Goal: Transaction & Acquisition: Purchase product/service

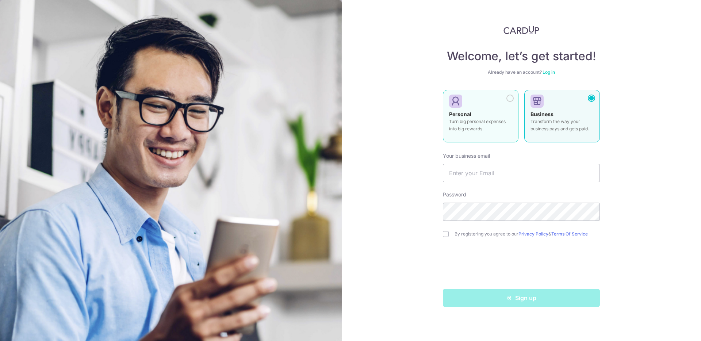
click at [499, 113] on div "Personal Turn big personal expenses into big rewards." at bounding box center [480, 124] width 63 height 26
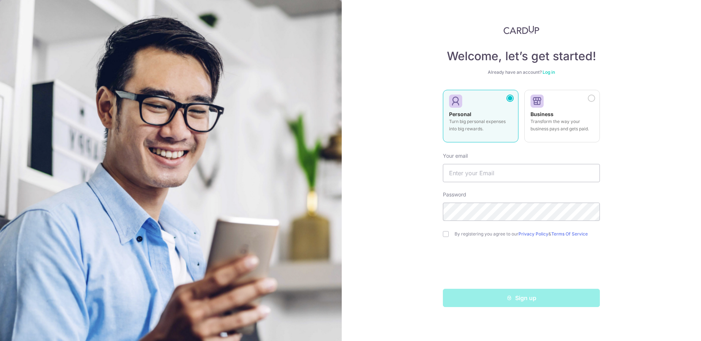
click at [503, 99] on div at bounding box center [477, 101] width 57 height 11
click at [497, 168] on input "text" at bounding box center [521, 173] width 157 height 18
type input "lavernesoh@gmail.com"
click at [446, 235] on input "checkbox" at bounding box center [446, 234] width 6 height 6
checkbox input "true"
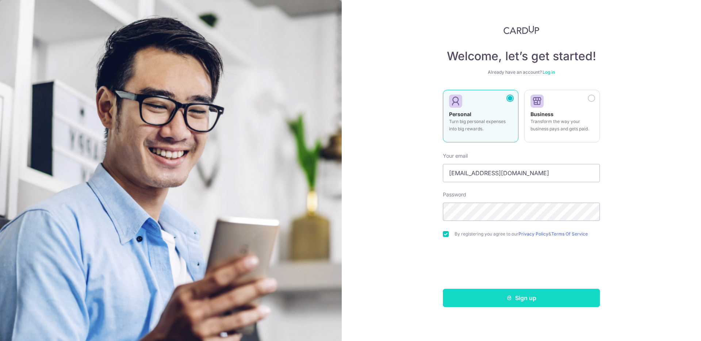
click at [533, 299] on button "Sign up" at bounding box center [521, 298] width 157 height 18
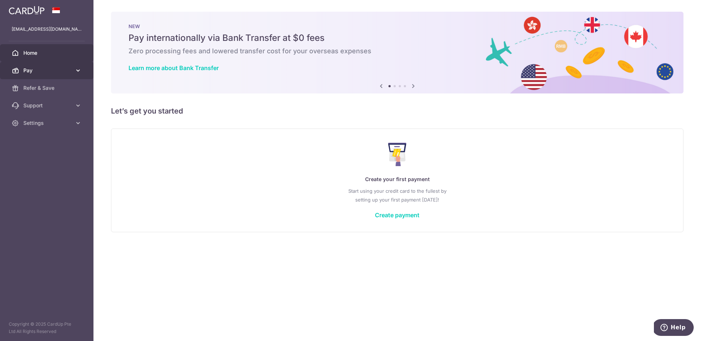
click at [32, 71] on span "Pay" at bounding box center [47, 70] width 48 height 7
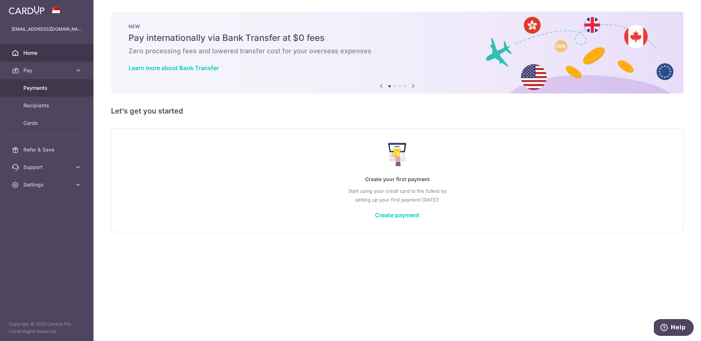
click at [34, 89] on span "Payments" at bounding box center [47, 87] width 48 height 7
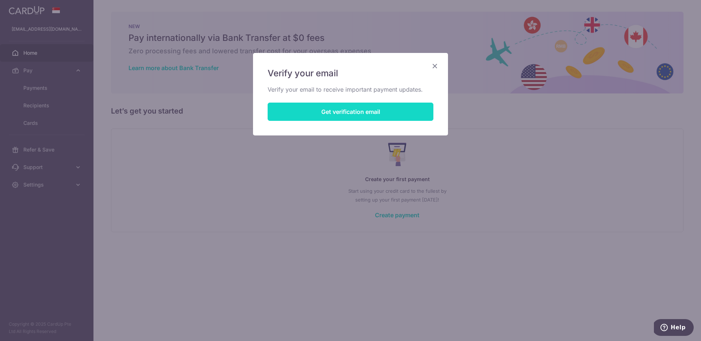
click at [366, 115] on button "Get verification email" at bounding box center [351, 112] width 166 height 18
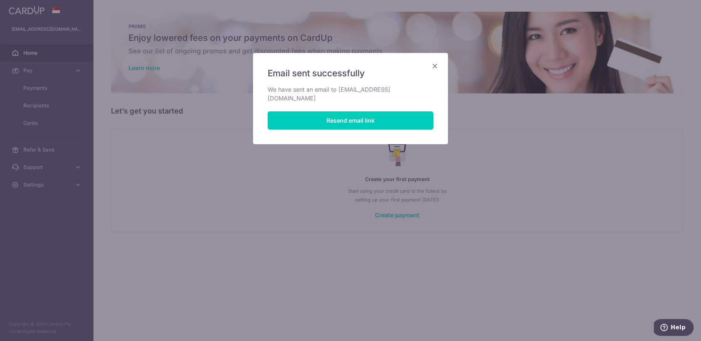
click at [436, 66] on icon "Close" at bounding box center [435, 65] width 9 height 9
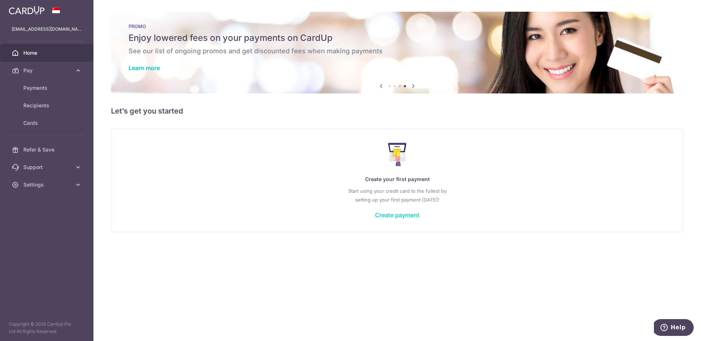
click at [399, 218] on link "Create payment" at bounding box center [397, 214] width 45 height 7
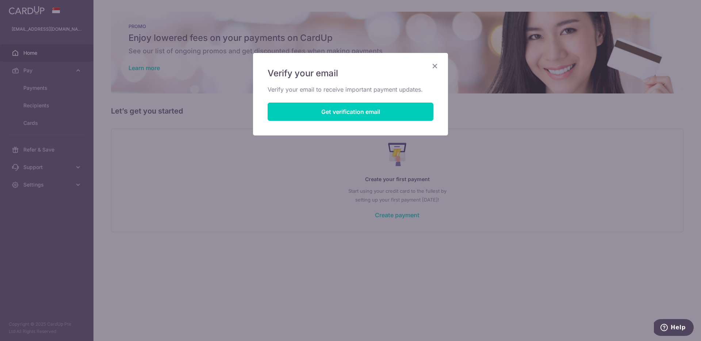
click at [440, 62] on div "Verify your email Verify your email to receive important payment updates. Get v…" at bounding box center [350, 94] width 195 height 83
click at [431, 68] on icon "Close" at bounding box center [435, 65] width 9 height 9
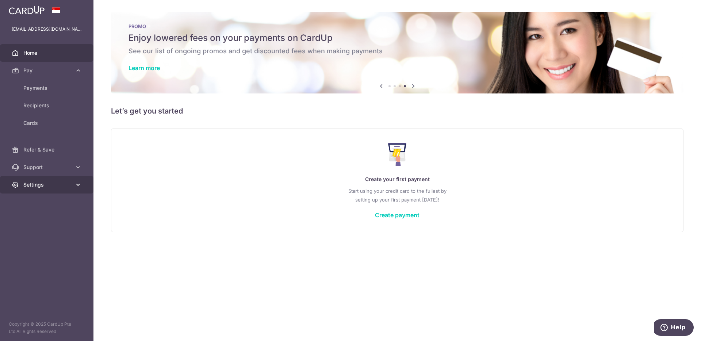
click at [49, 187] on span "Settings" at bounding box center [47, 184] width 48 height 7
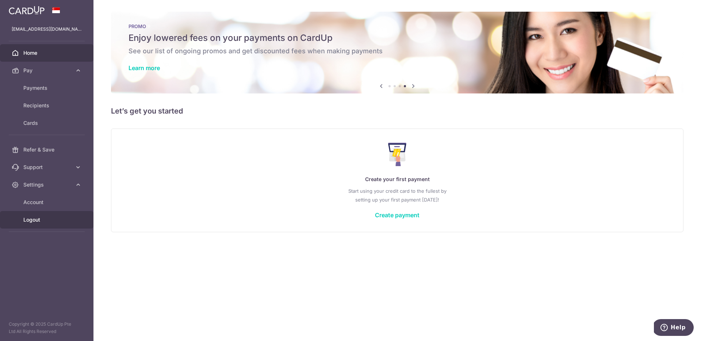
click at [28, 221] on span "Logout" at bounding box center [47, 219] width 48 height 7
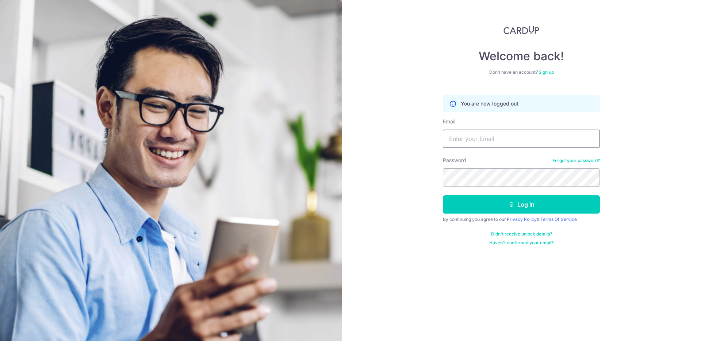
type input "[EMAIL_ADDRESS][DOMAIN_NAME]"
click at [552, 199] on button "Log in" at bounding box center [521, 204] width 157 height 18
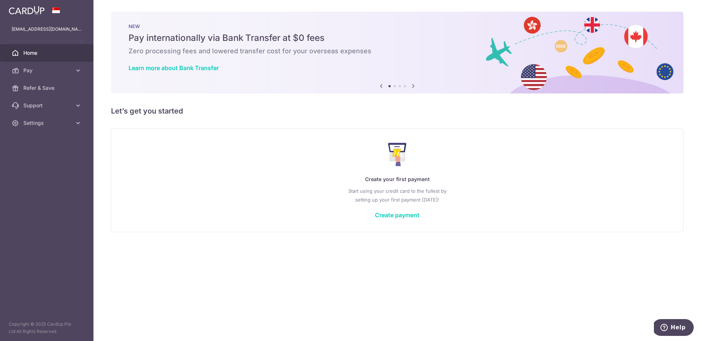
click at [413, 87] on icon at bounding box center [413, 85] width 9 height 9
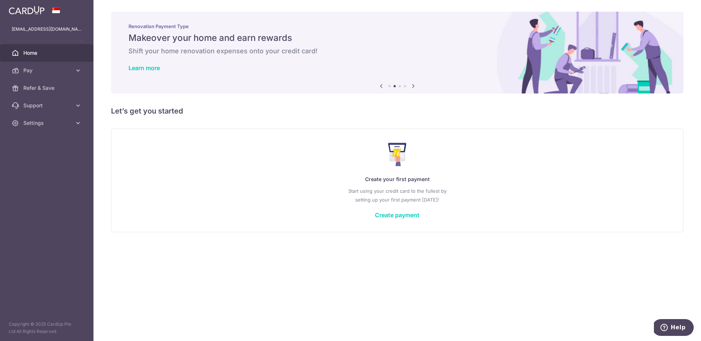
click at [413, 87] on icon at bounding box center [413, 85] width 9 height 9
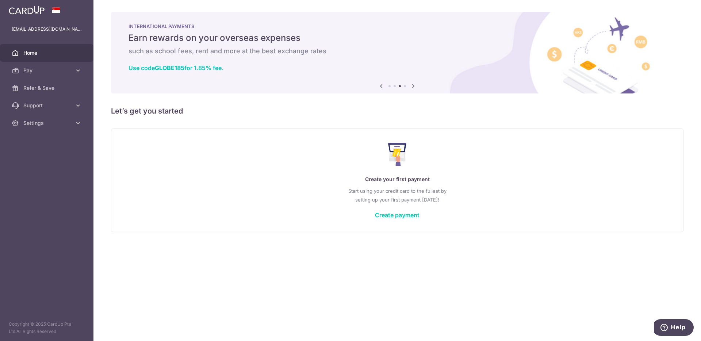
click at [413, 87] on icon at bounding box center [413, 85] width 9 height 9
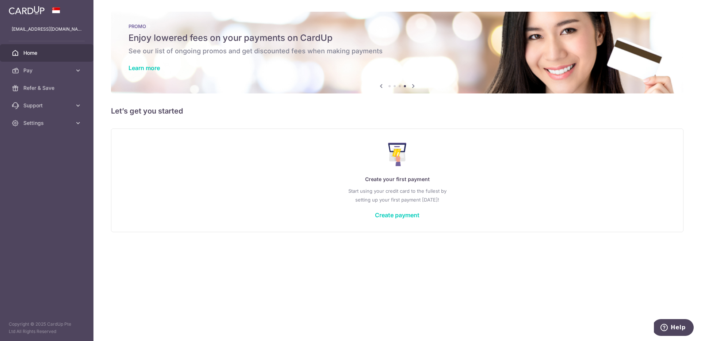
click at [413, 87] on icon at bounding box center [413, 85] width 9 height 9
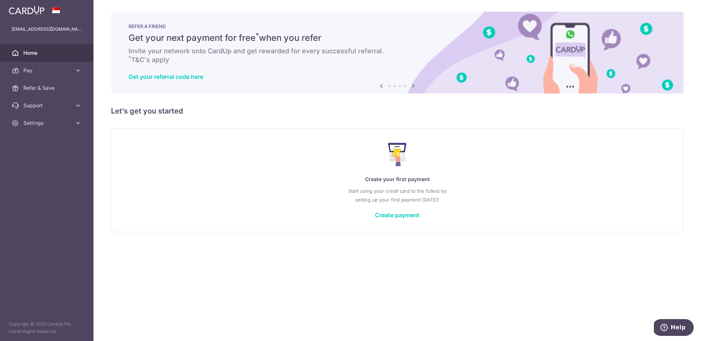
click at [413, 87] on icon at bounding box center [413, 85] width 9 height 9
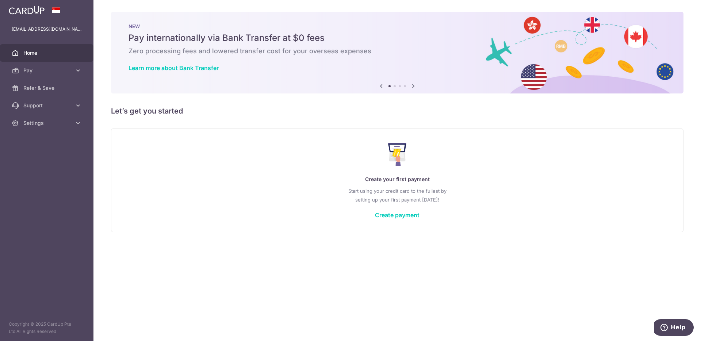
click at [402, 219] on div "Create your first payment Start using your credit card to the fullest by settin…" at bounding box center [397, 180] width 554 height 87
click at [402, 217] on link "Create payment" at bounding box center [397, 214] width 45 height 7
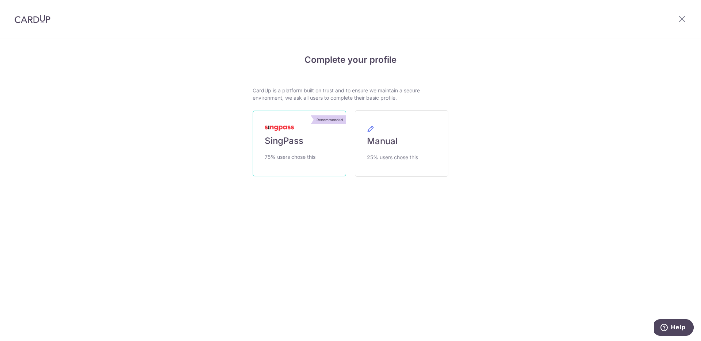
click at [302, 142] on span "SingPass" at bounding box center [284, 141] width 39 height 12
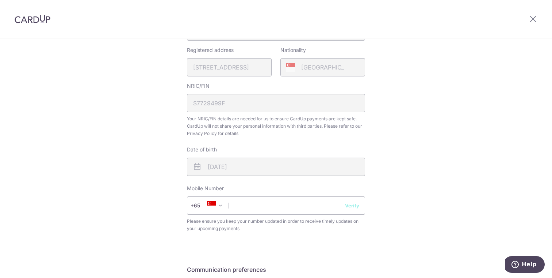
scroll to position [209, 0]
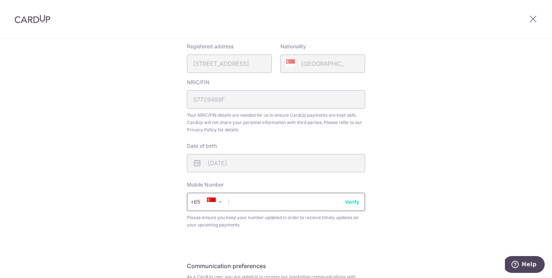
click at [296, 197] on input "text" at bounding box center [276, 201] width 178 height 18
type input "90307521"
click at [345, 198] on button "Verify" at bounding box center [352, 201] width 14 height 7
click at [356, 205] on input "90307521" at bounding box center [276, 201] width 178 height 18
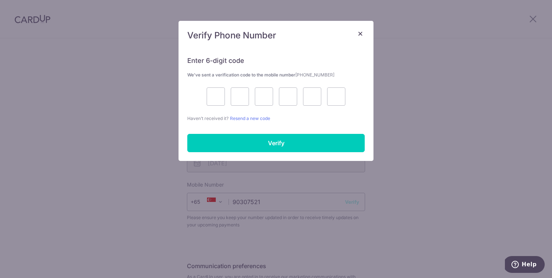
click at [354, 200] on div "+376 +971 +93 +1268 +1264 +355 +374 +244 +0 +54 +1684 +43 +61 +297 +358 +994 +3…" at bounding box center [276, 201] width 178 height 18
click at [215, 96] on input "text" at bounding box center [216, 96] width 18 height 18
type input "1"
type input "6"
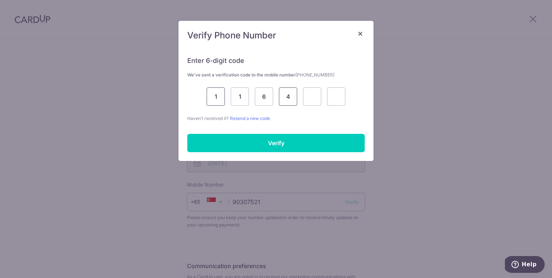
type input "4"
type input "6"
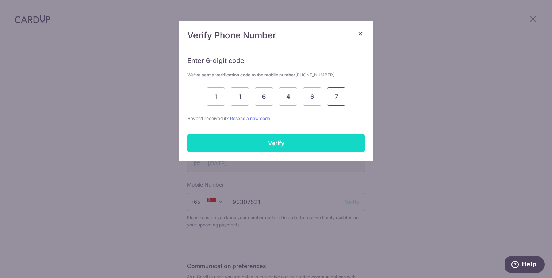
type input "7"
click at [228, 141] on input "Verify" at bounding box center [275, 143] width 177 height 18
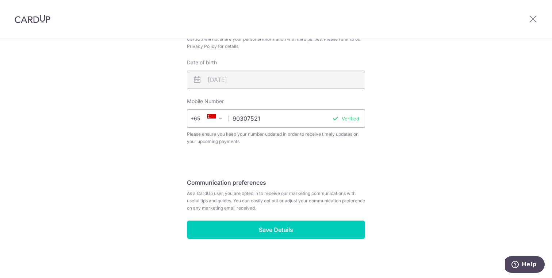
scroll to position [293, 0]
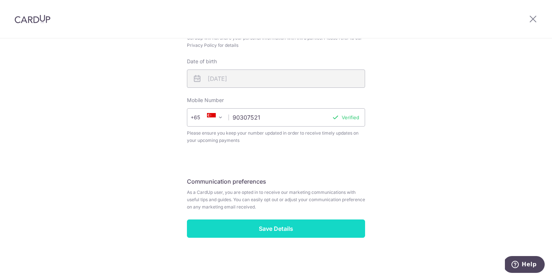
click at [318, 223] on input "Save Details" at bounding box center [276, 228] width 178 height 18
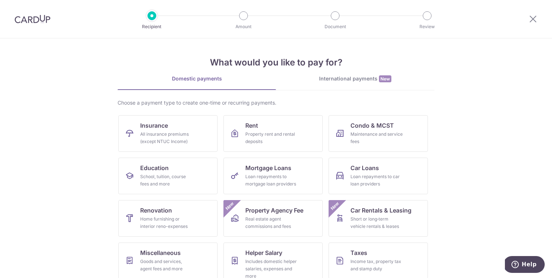
click at [334, 75] on div "International payments New" at bounding box center [355, 79] width 159 height 8
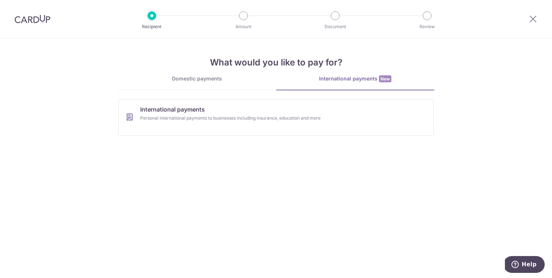
click at [210, 85] on link "Domestic payments" at bounding box center [197, 82] width 159 height 15
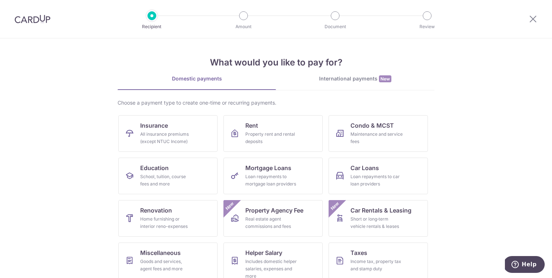
click at [357, 78] on div "International payments New" at bounding box center [355, 79] width 159 height 8
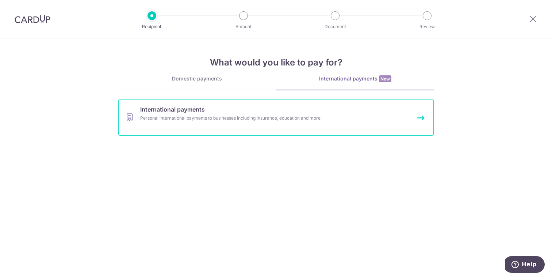
click at [284, 120] on div "Personal international payments to businesses including insurance, education an…" at bounding box center [266, 117] width 252 height 7
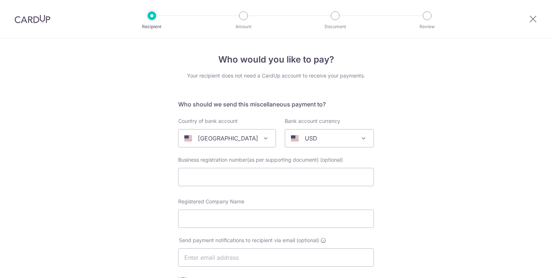
select select
click at [247, 138] on div "United States" at bounding box center [221, 138] width 74 height 9
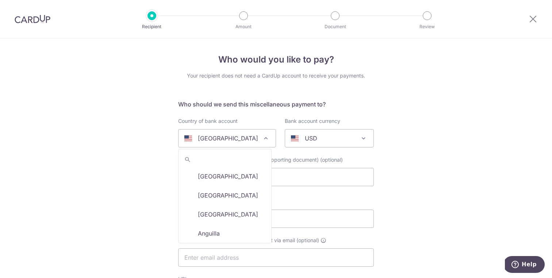
scroll to position [2240, 0]
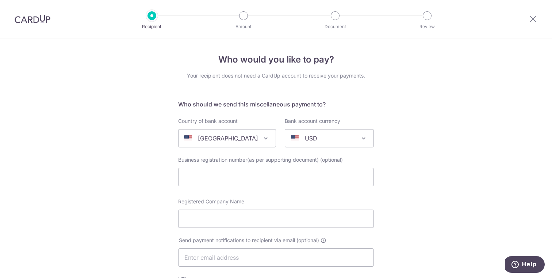
click at [247, 138] on div "United States" at bounding box center [221, 138] width 74 height 9
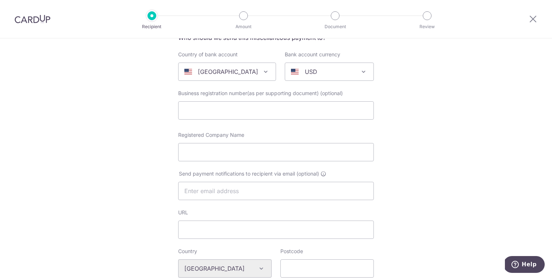
scroll to position [0, 0]
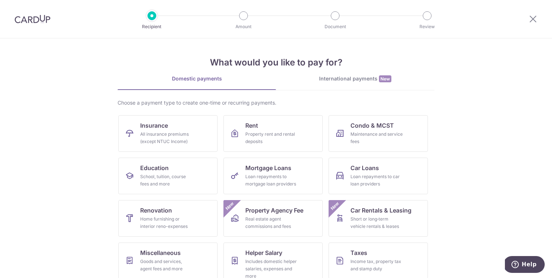
scroll to position [49, 0]
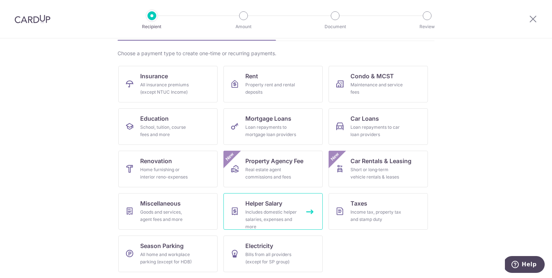
click at [263, 222] on div "Includes domestic helper salaries, expenses and more" at bounding box center [271, 219] width 53 height 22
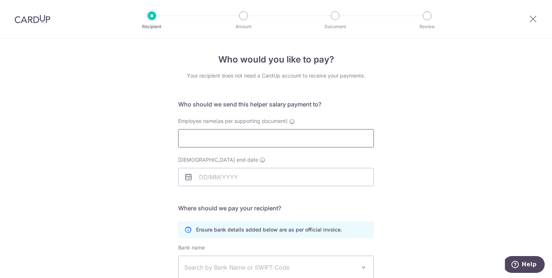
click at [297, 142] on input "Employee name(as per supporting document)" at bounding box center [276, 138] width 196 height 18
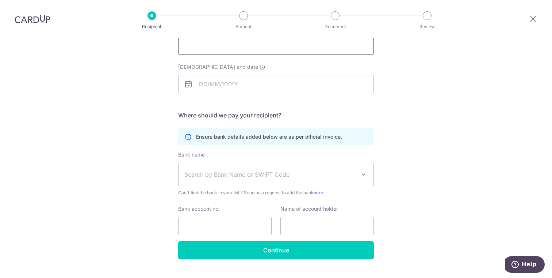
scroll to position [108, 0]
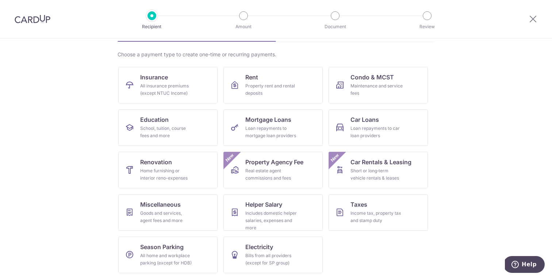
scroll to position [49, 0]
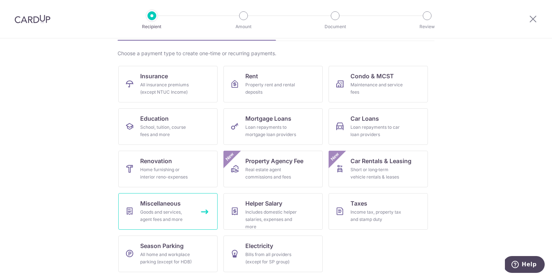
click at [193, 210] on link "Miscellaneous Goods and services, agent fees and more" at bounding box center [167, 211] width 99 height 37
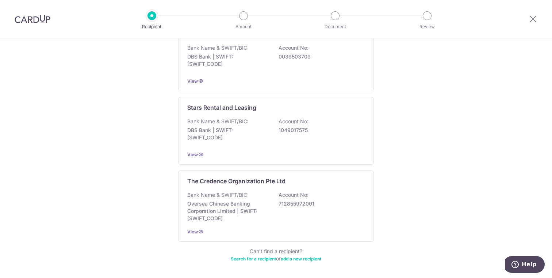
scroll to position [378, 0]
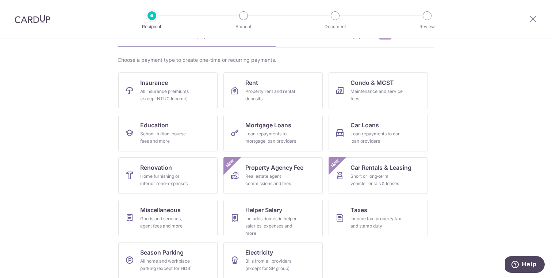
scroll to position [49, 0]
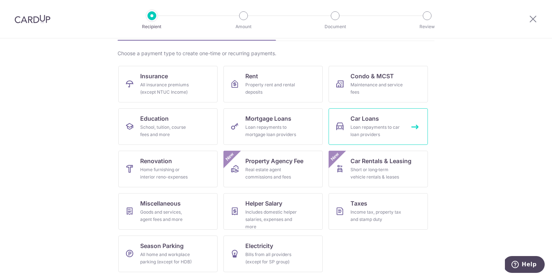
click at [340, 133] on link "Car Loans Loan repayments to car loan providers" at bounding box center [378, 126] width 99 height 37
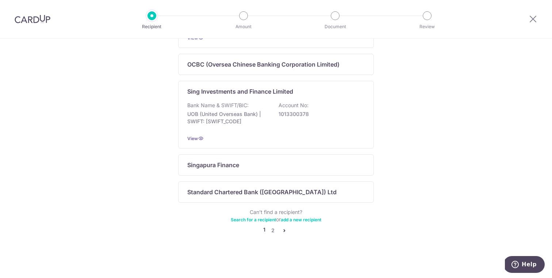
scroll to position [484, 0]
click at [274, 231] on link "2" at bounding box center [272, 230] width 9 height 9
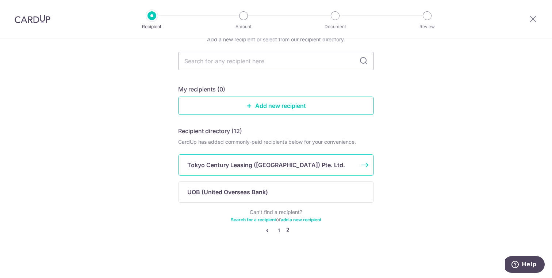
scroll to position [0, 0]
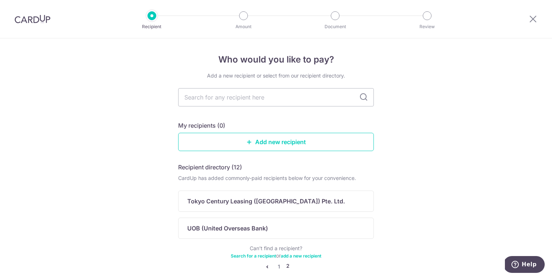
click at [291, 256] on link "add a new recipient" at bounding box center [301, 255] width 41 height 5
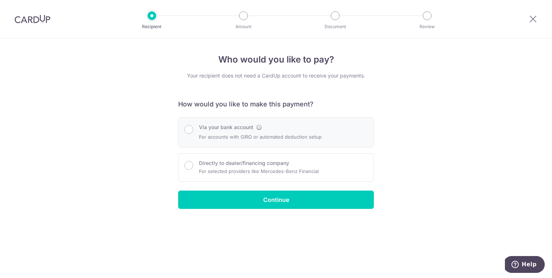
click at [253, 143] on div "Via your bank account For accounts with GIRO or automated deduction setup" at bounding box center [276, 132] width 196 height 30
radio input "true"
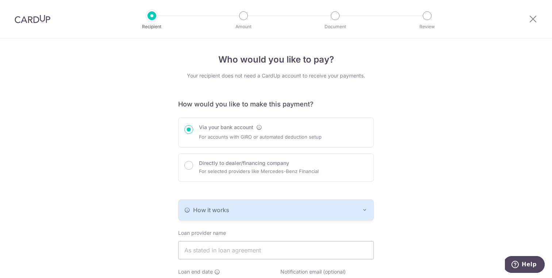
click at [26, 18] on img at bounding box center [33, 19] width 36 height 9
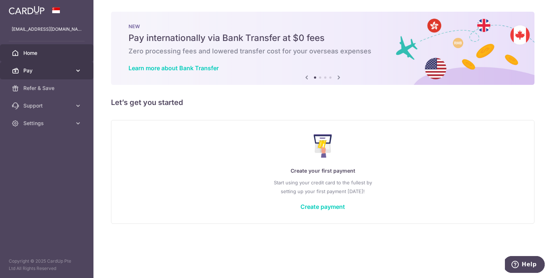
click at [76, 67] on icon at bounding box center [78, 70] width 7 height 7
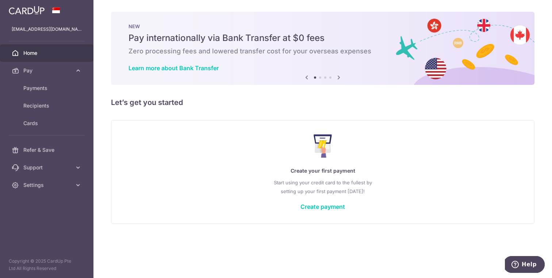
click at [449, 198] on div "Create your first payment Start using your credit card to the fullest by settin…" at bounding box center [322, 171] width 405 height 87
